Goal: Task Accomplishment & Management: Use online tool/utility

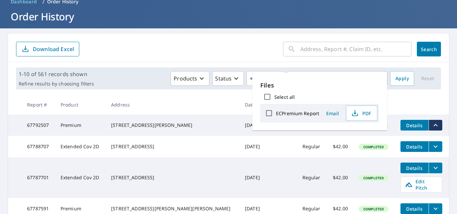
scroll to position [67, 0]
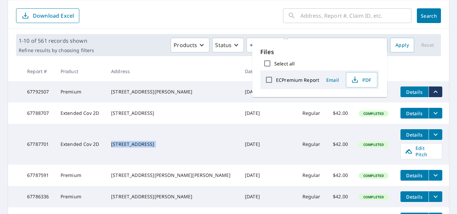
drag, startPoint x: 122, startPoint y: 144, endPoint x: 196, endPoint y: 159, distance: 74.8
click at [196, 159] on tr "67787701 Extended Cov 2D 2797 N Tyem Ln Huachuca City, AZ 85616 Oct 08, 2025 Re…" at bounding box center [228, 144] width 441 height 41
click at [239, 159] on td "Oct 08, 2025" at bounding box center [252, 144] width 26 height 41
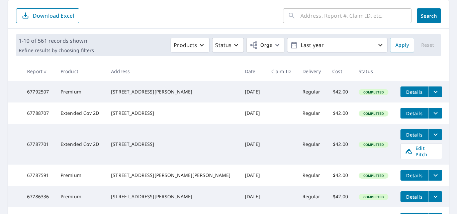
drag, startPoint x: 119, startPoint y: 146, endPoint x: 355, endPoint y: 155, distance: 235.9
click at [181, 155] on td "2797 N Tyem Ln Huachuca City, AZ 85616" at bounding box center [173, 144] width 134 height 41
copy div "2797 N Tyem Ln Huachuca City, AZ 85616"
click at [412, 156] on span "Edit Pitch" at bounding box center [421, 151] width 33 height 13
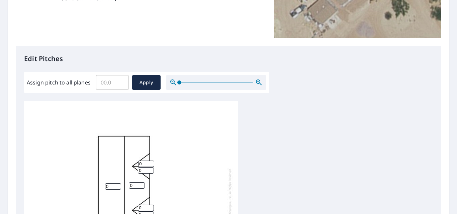
scroll to position [167, 0]
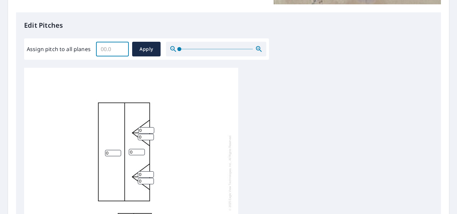
click at [115, 49] on input "Assign pitch to all planes" at bounding box center [112, 49] width 33 height 19
type input "5"
click at [146, 43] on button "Apply" at bounding box center [146, 49] width 28 height 15
type input "5"
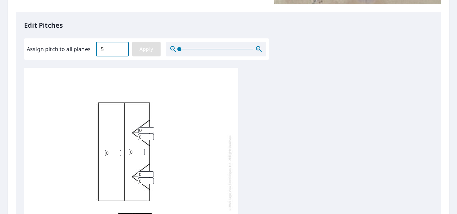
type input "5"
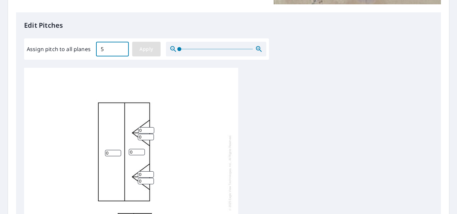
type input "5"
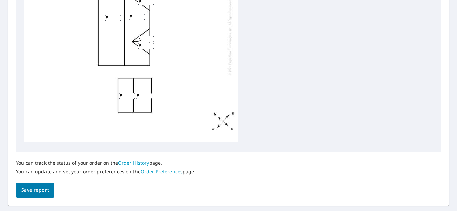
scroll to position [315, 0]
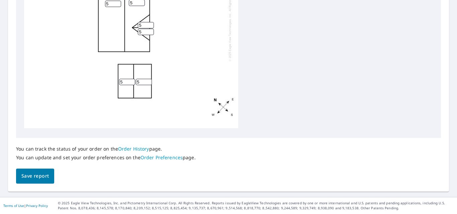
click at [41, 165] on div "You can track the status of your order on the Order History page. You can updat…" at bounding box center [106, 153] width 180 height 31
click at [40, 177] on span "Save report" at bounding box center [34, 176] width 27 height 8
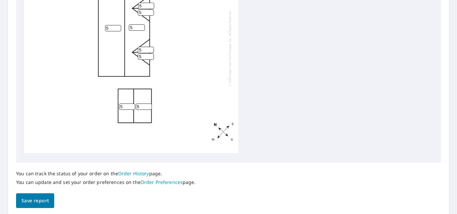
scroll to position [0, 0]
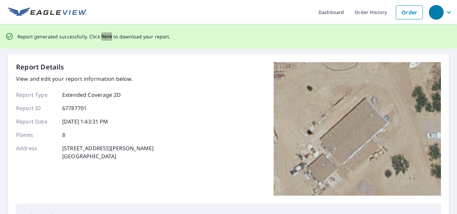
click at [103, 36] on span "here" at bounding box center [106, 36] width 11 height 8
